Goal: Information Seeking & Learning: Learn about a topic

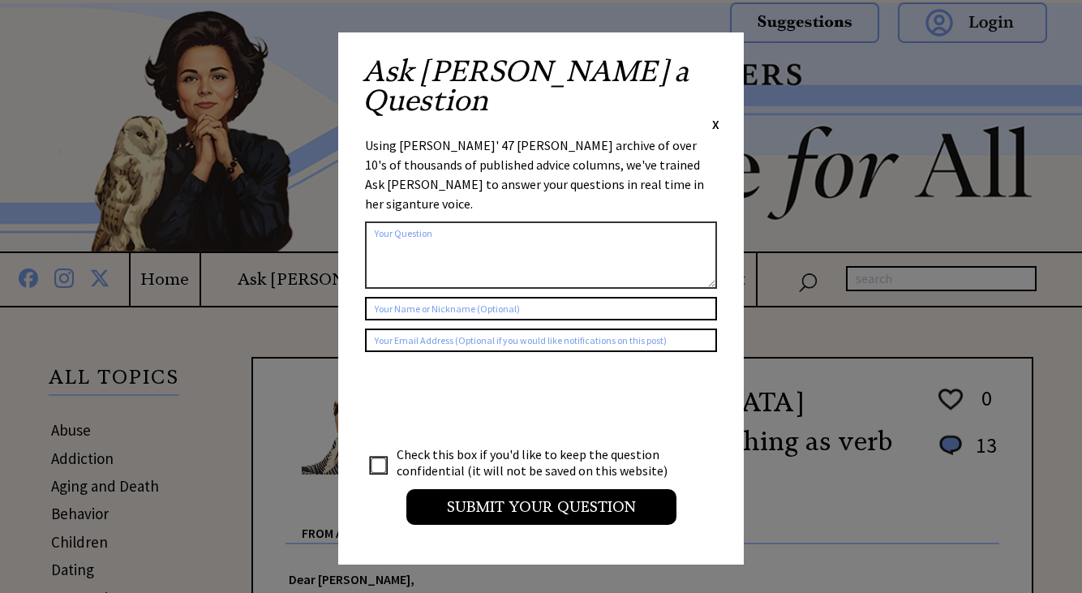
click at [716, 116] on span "X" at bounding box center [715, 124] width 7 height 16
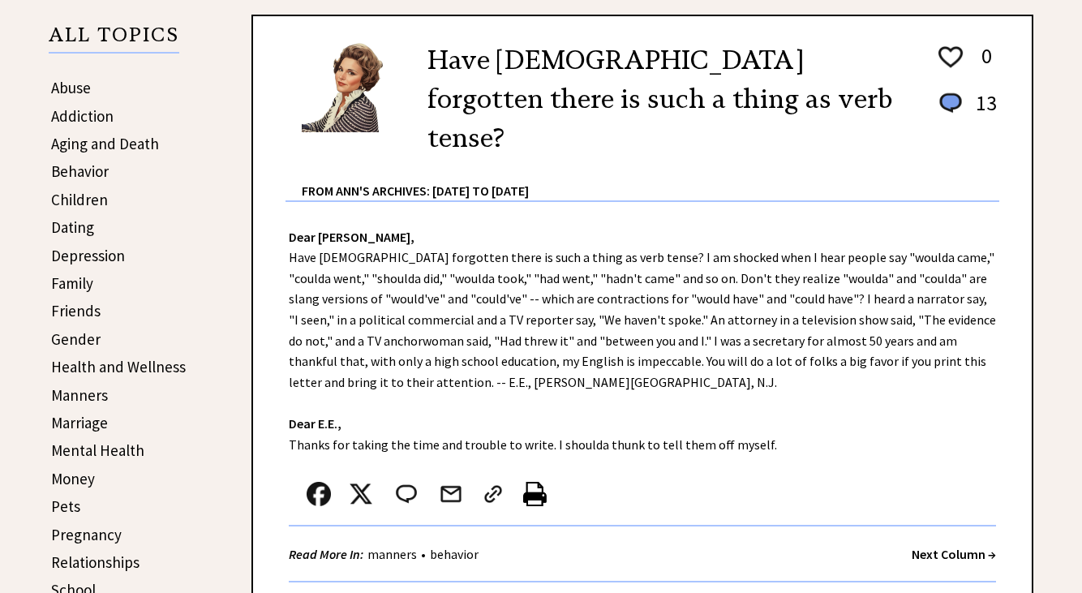
scroll to position [243, 0]
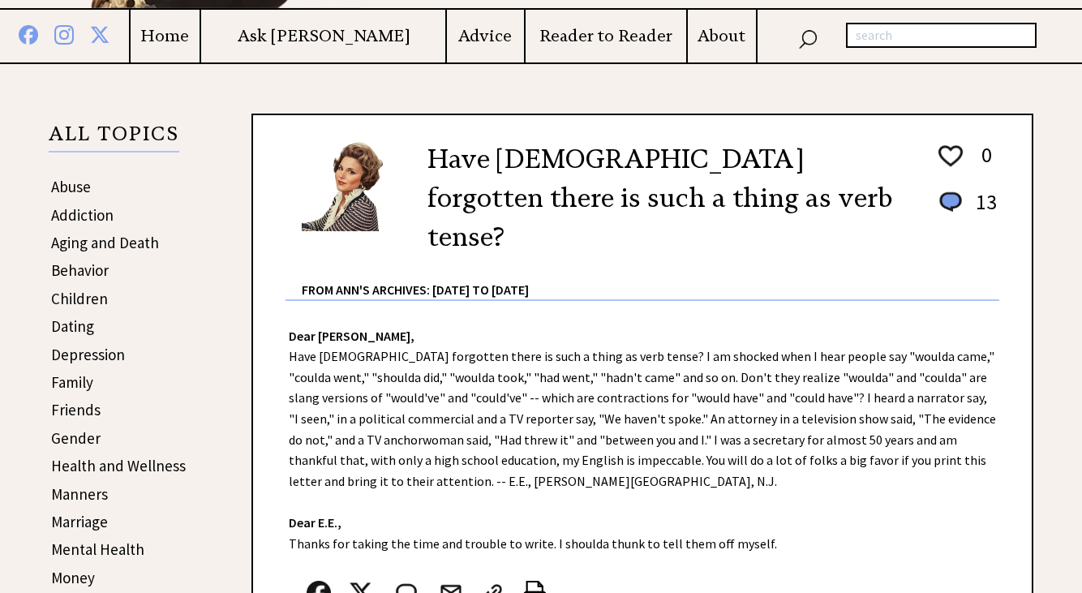
click at [68, 190] on link "Abuse" at bounding box center [71, 186] width 40 height 19
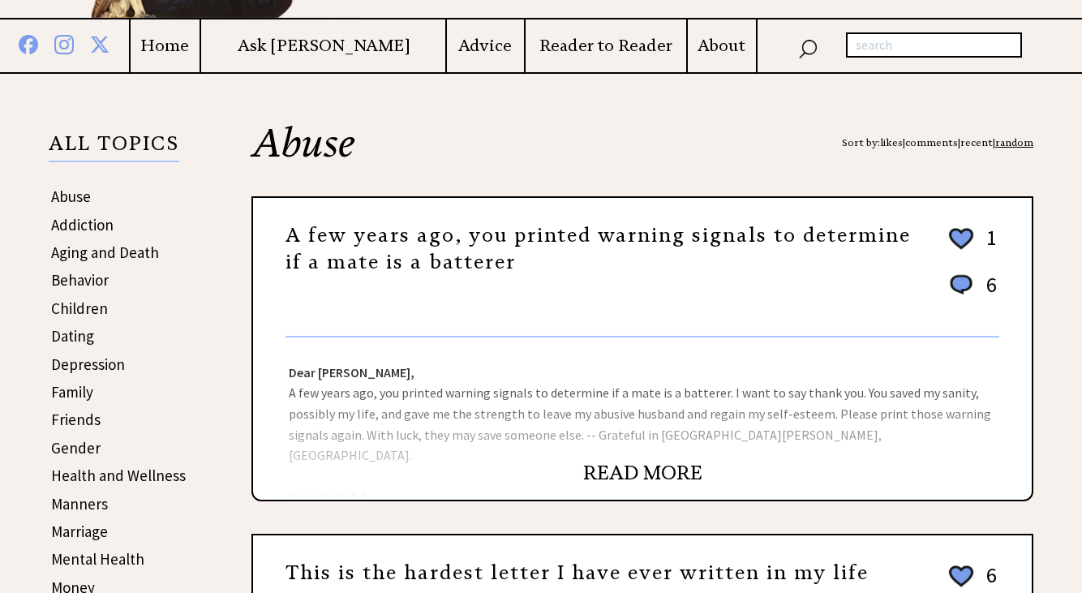
scroll to position [243, 0]
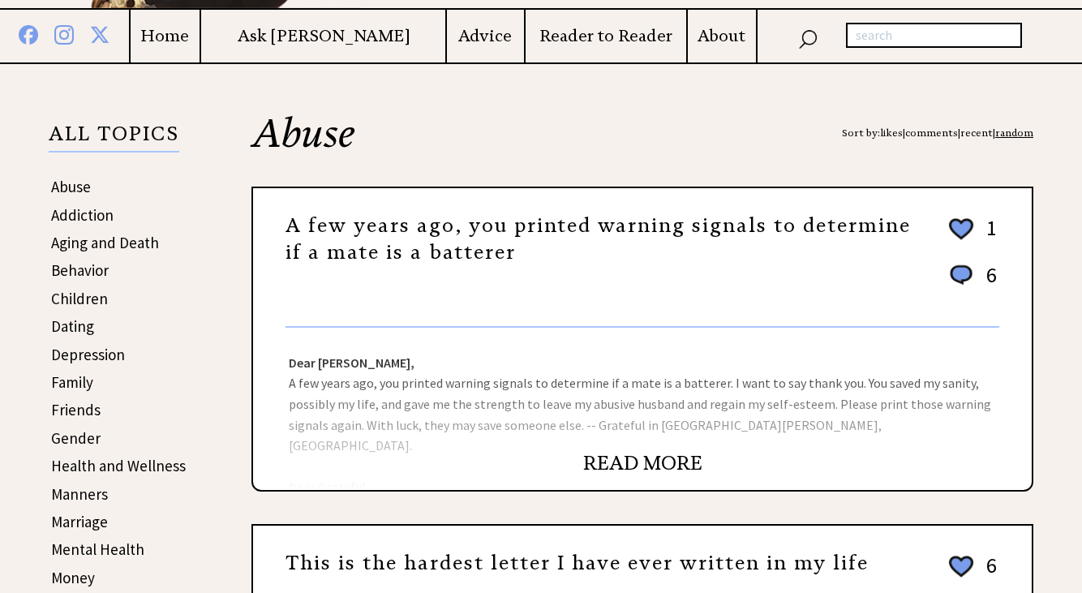
click at [616, 460] on link "READ MORE" at bounding box center [642, 463] width 119 height 24
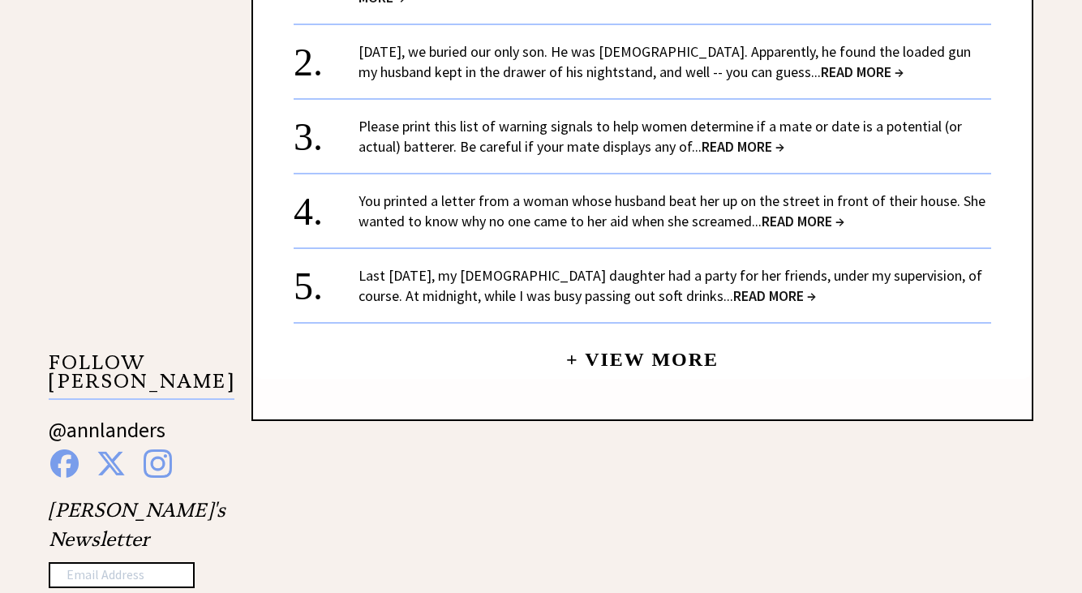
scroll to position [1379, 0]
